Goal: Find specific page/section: Find specific page/section

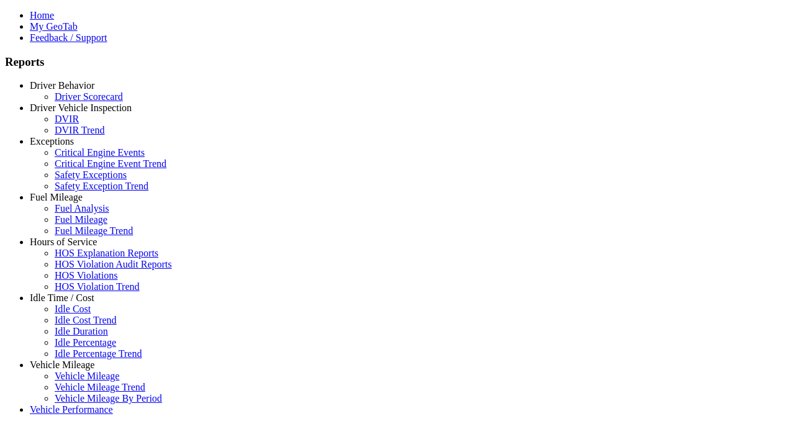
click at [71, 360] on link "Vehicle Mileage" at bounding box center [62, 365] width 65 height 11
click at [81, 382] on link "Vehicle Mileage Trend" at bounding box center [100, 387] width 91 height 11
select select "**********"
type input "**********"
